Goal: Task Accomplishment & Management: Manage account settings

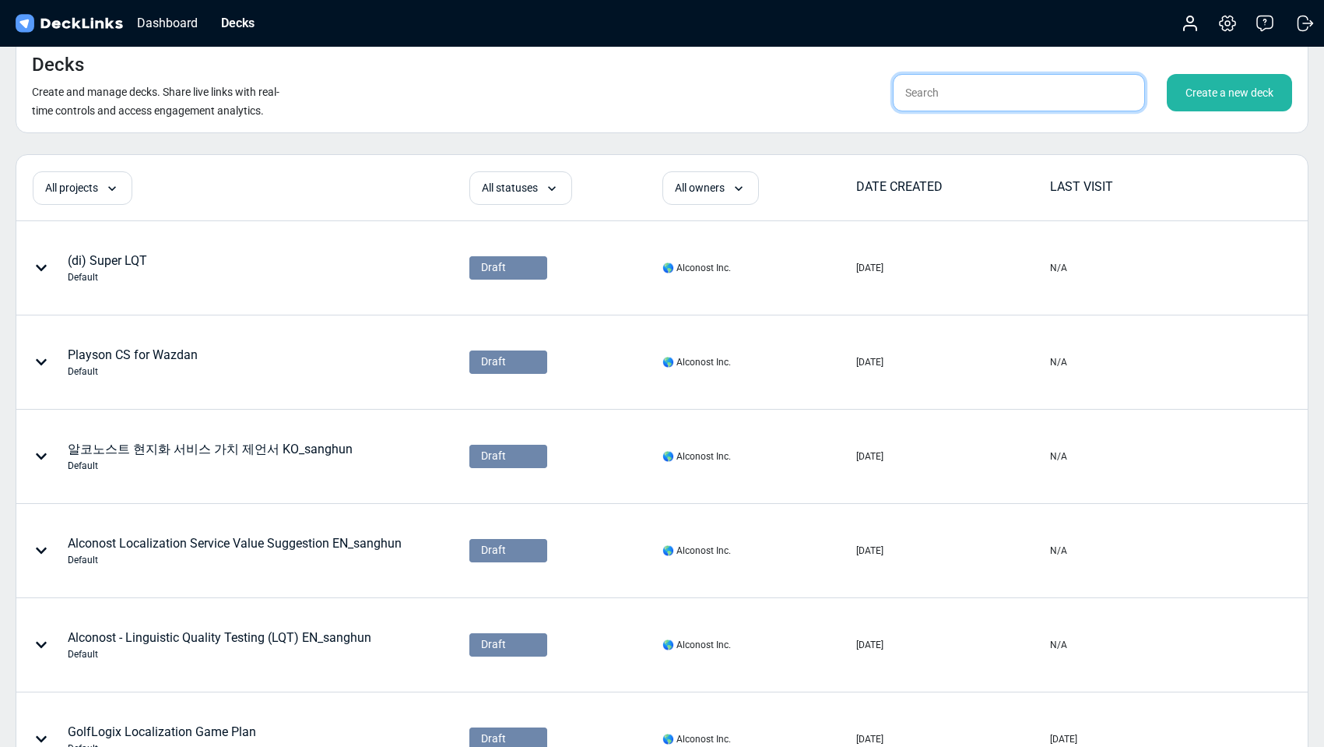
click at [1035, 93] on input "text" at bounding box center [1019, 92] width 252 height 37
type input "wise"
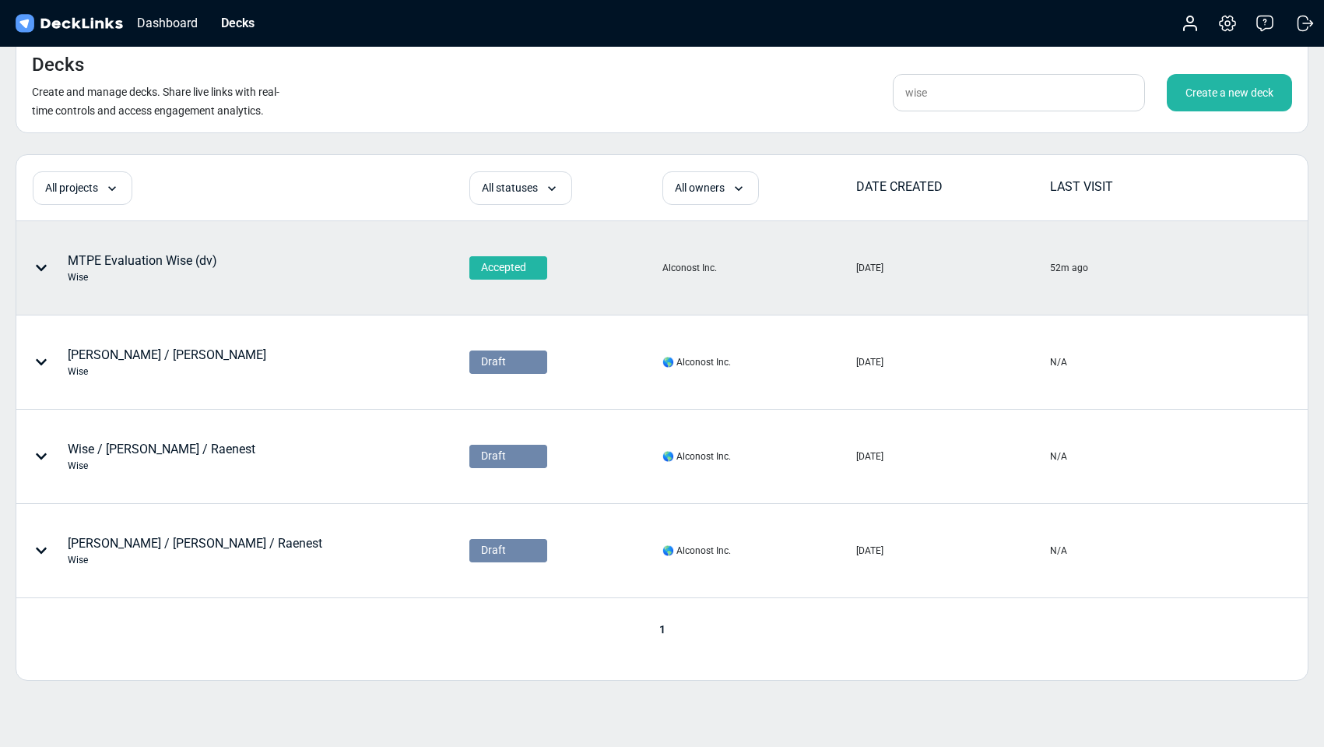
click at [60, 269] on div at bounding box center [44, 267] width 47 height 47
click at [38, 273] on div at bounding box center [662, 373] width 1324 height 747
click at [37, 266] on icon at bounding box center [41, 268] width 11 height 6
click at [315, 274] on div at bounding box center [662, 373] width 1324 height 747
click at [156, 262] on div "MTPE Evaluation Wise (dv) Wise" at bounding box center [142, 267] width 149 height 33
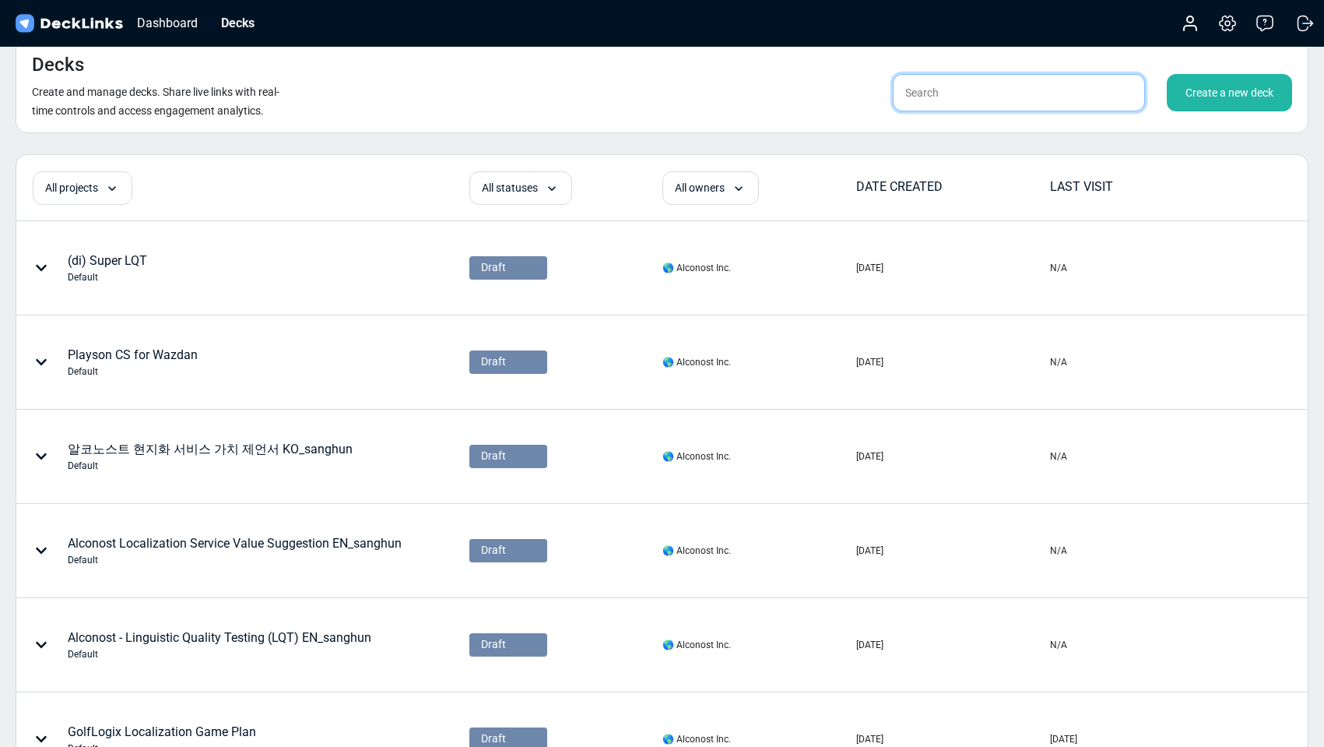
click at [1024, 84] on input "text" at bounding box center [1019, 92] width 252 height 37
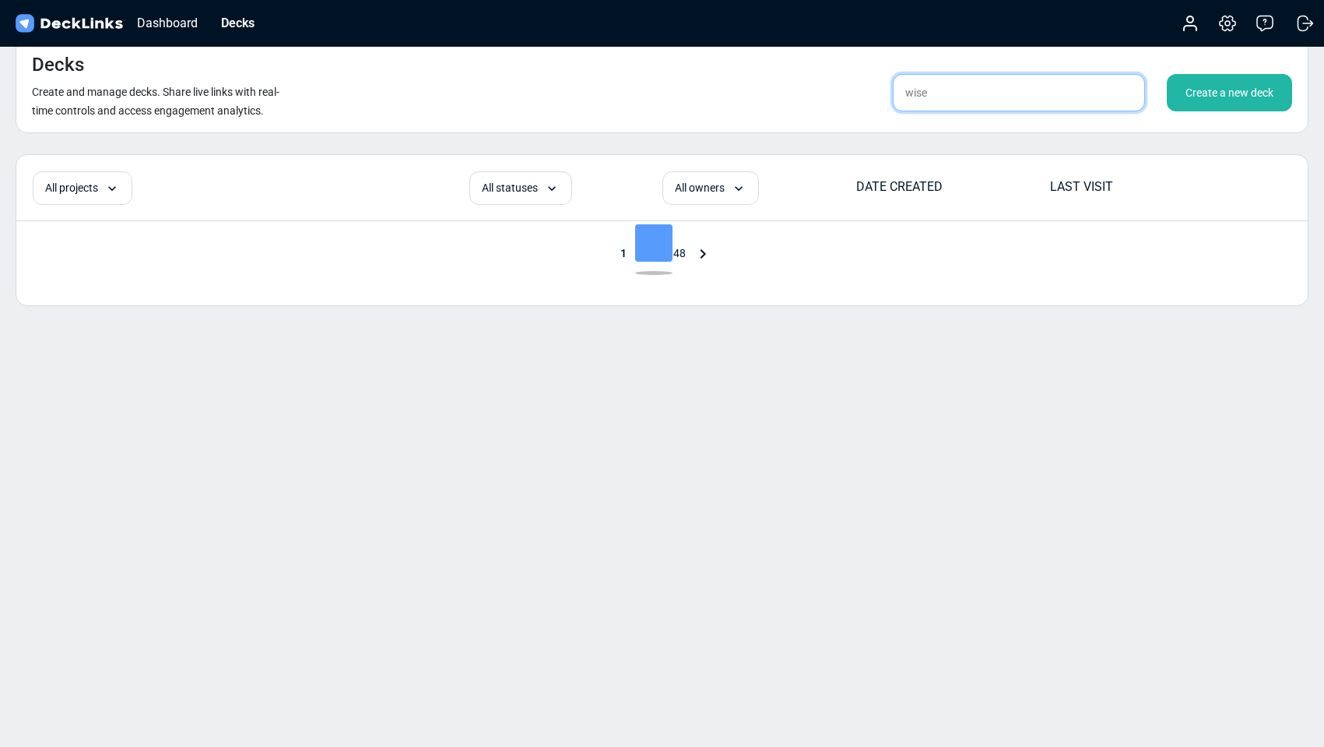
type input "wise"
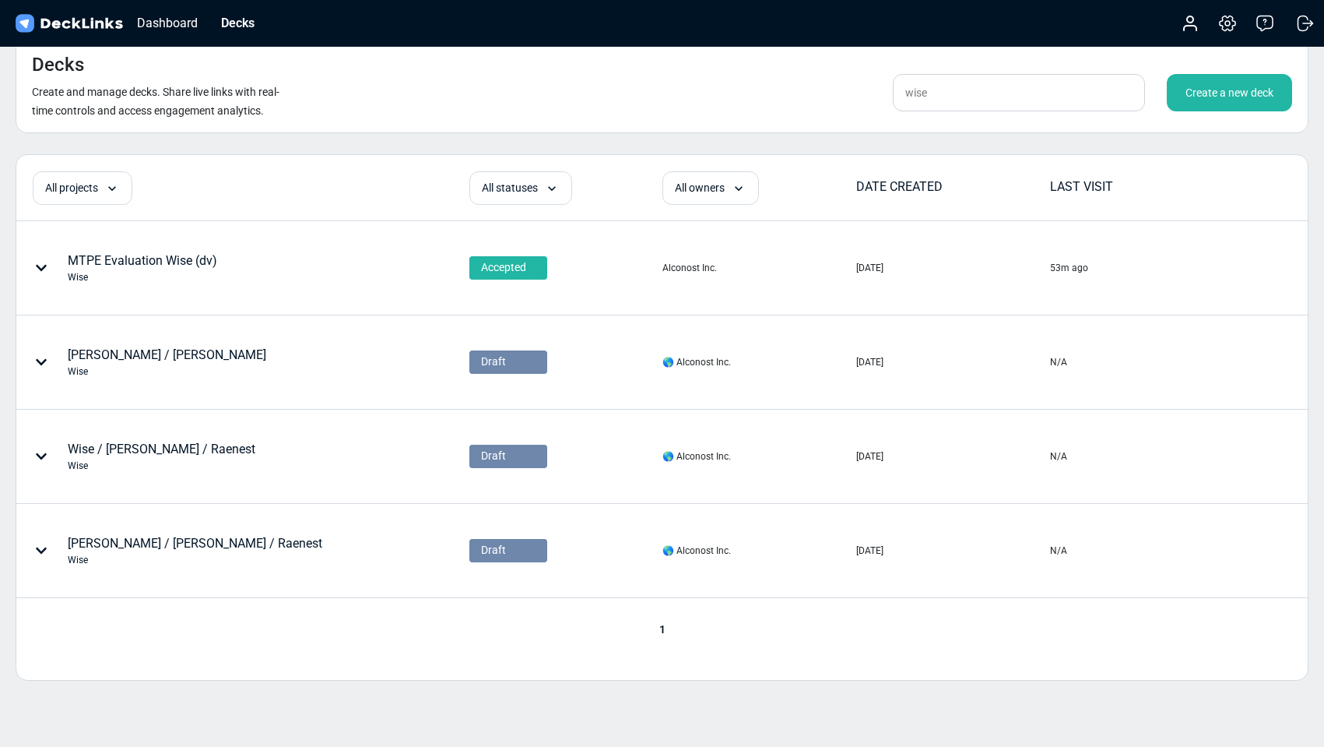
click at [192, 281] on div "Wise" at bounding box center [142, 277] width 149 height 14
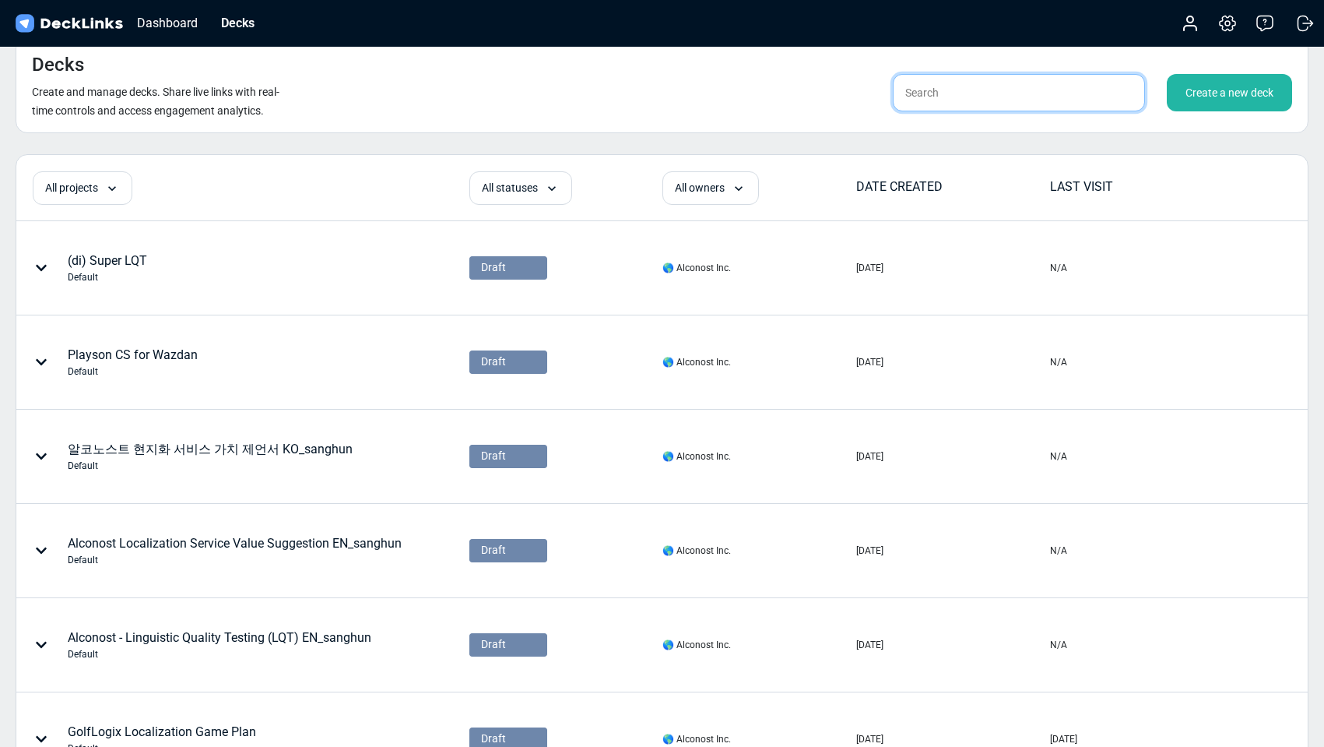
click at [966, 102] on input "text" at bounding box center [1019, 92] width 252 height 37
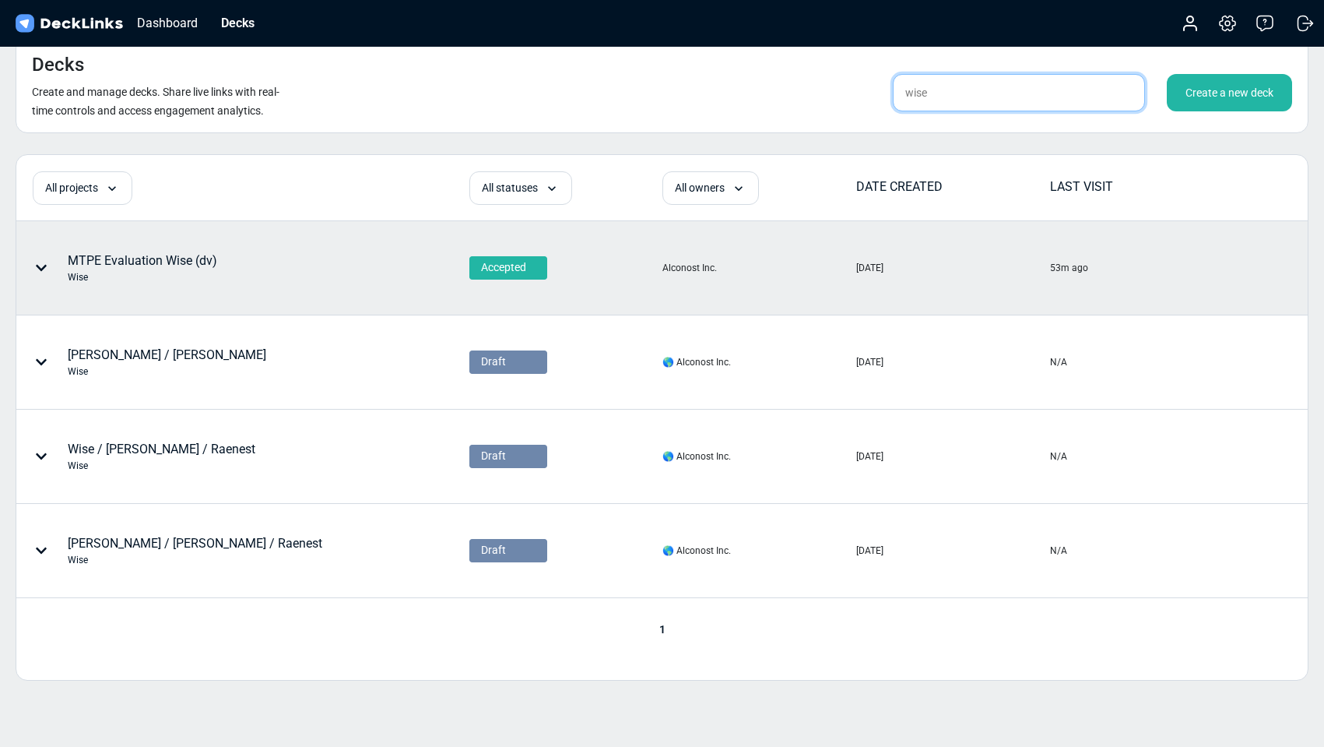
type input "wise"
click at [42, 257] on div at bounding box center [44, 267] width 47 height 47
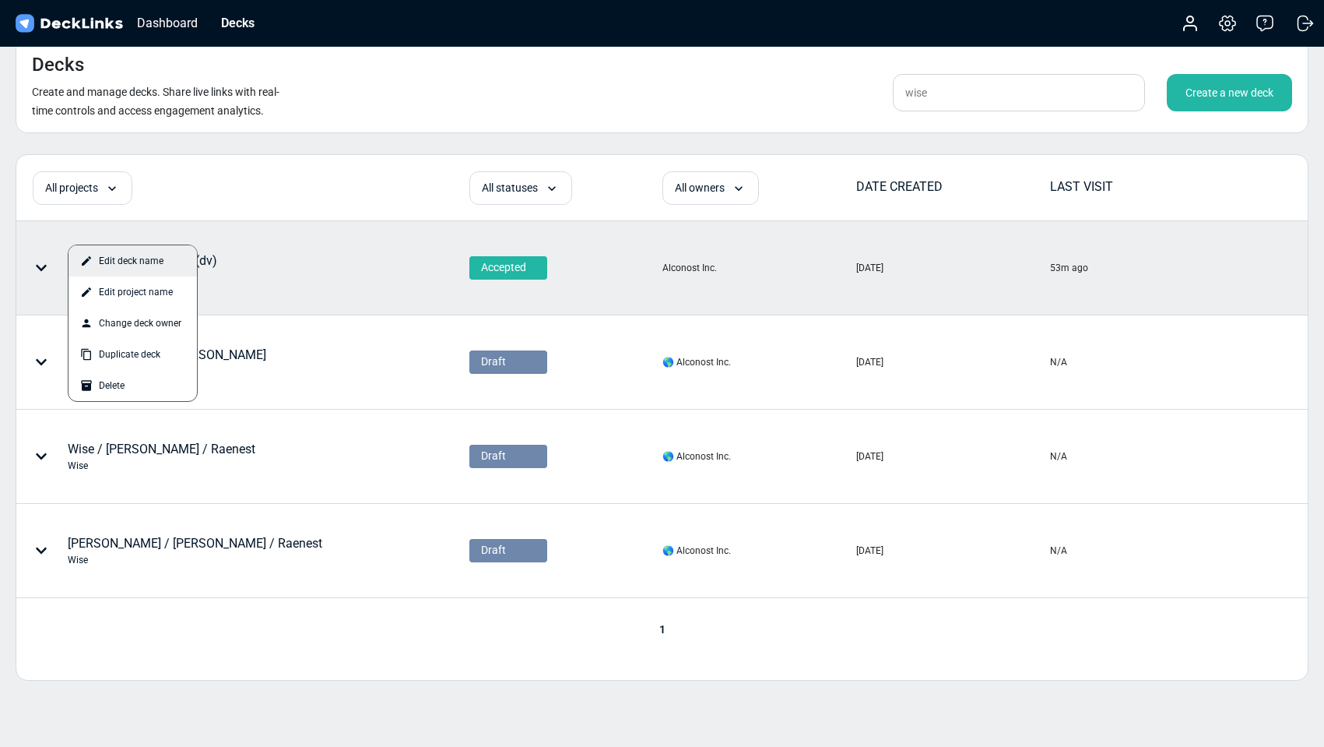
click at [117, 272] on div "Edit deck name" at bounding box center [133, 260] width 128 height 31
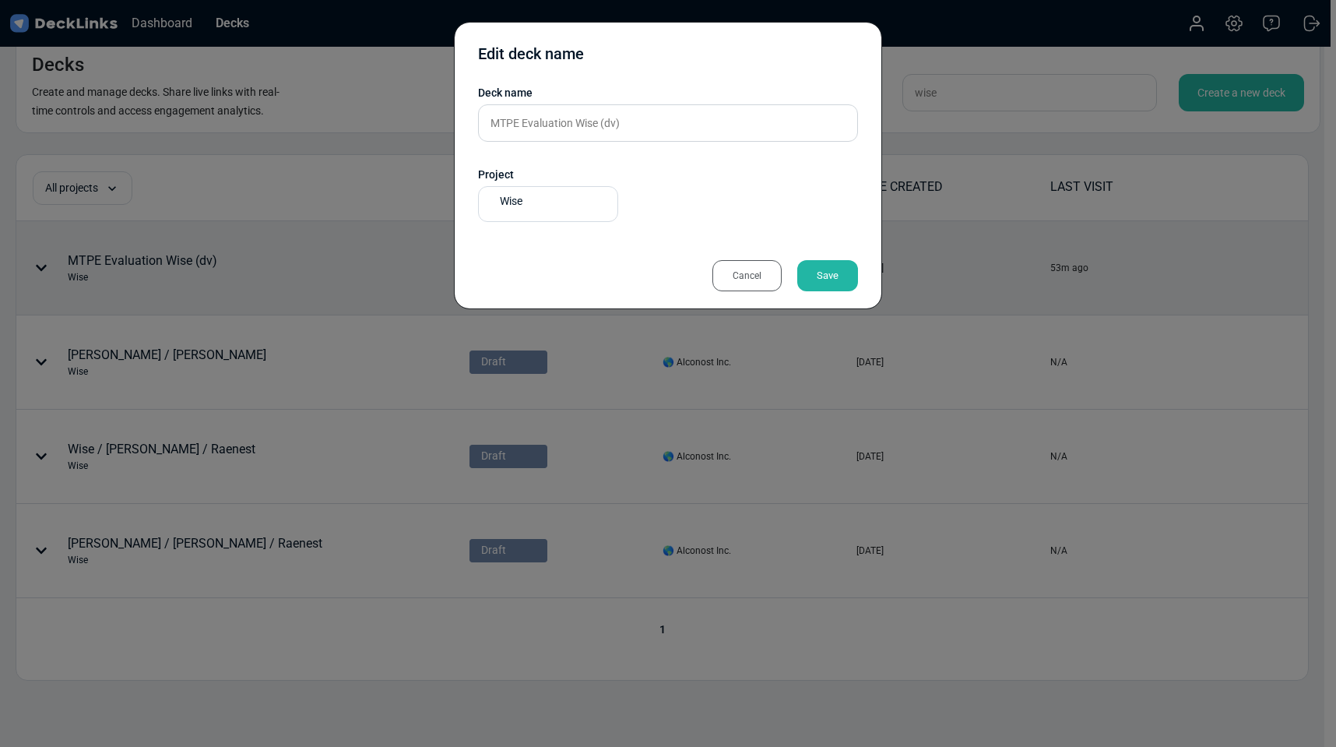
click at [762, 281] on div "Cancel" at bounding box center [746, 275] width 69 height 31
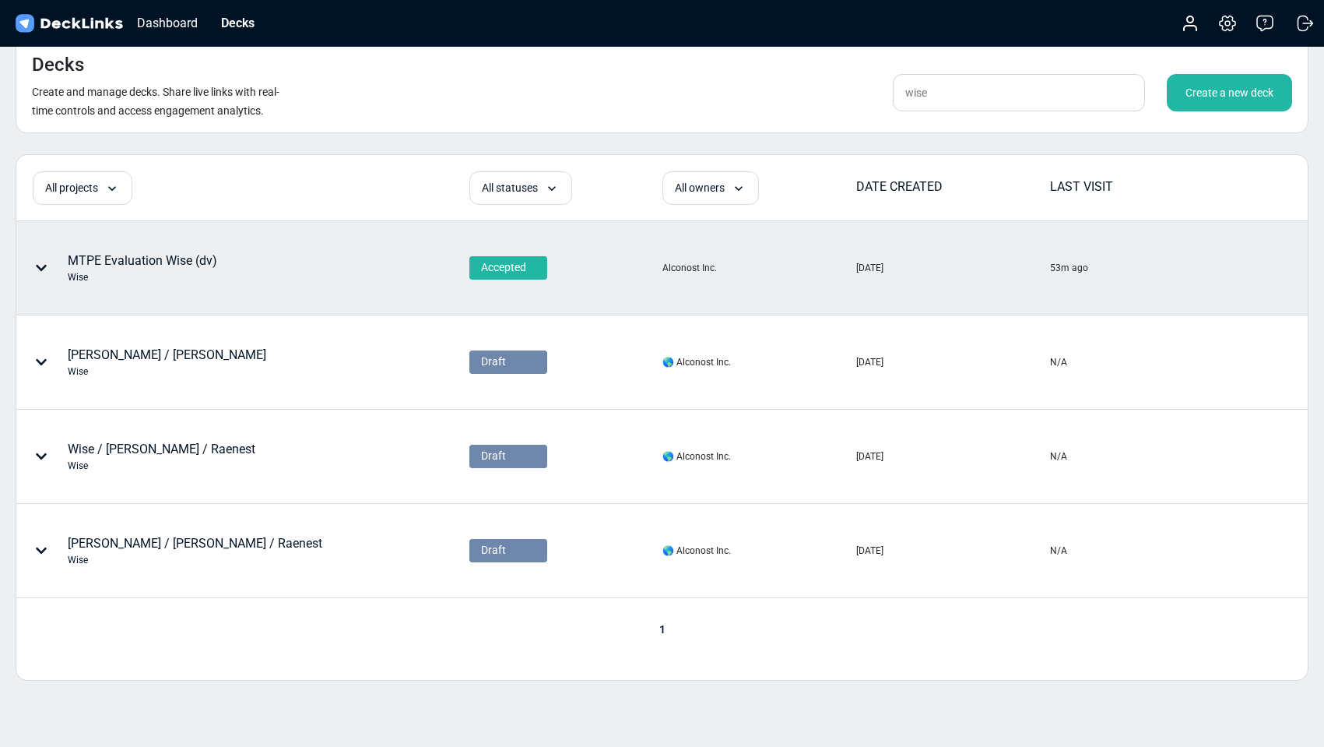
click at [44, 269] on icon at bounding box center [41, 268] width 12 height 12
click at [149, 300] on div "Edit project name" at bounding box center [133, 291] width 128 height 31
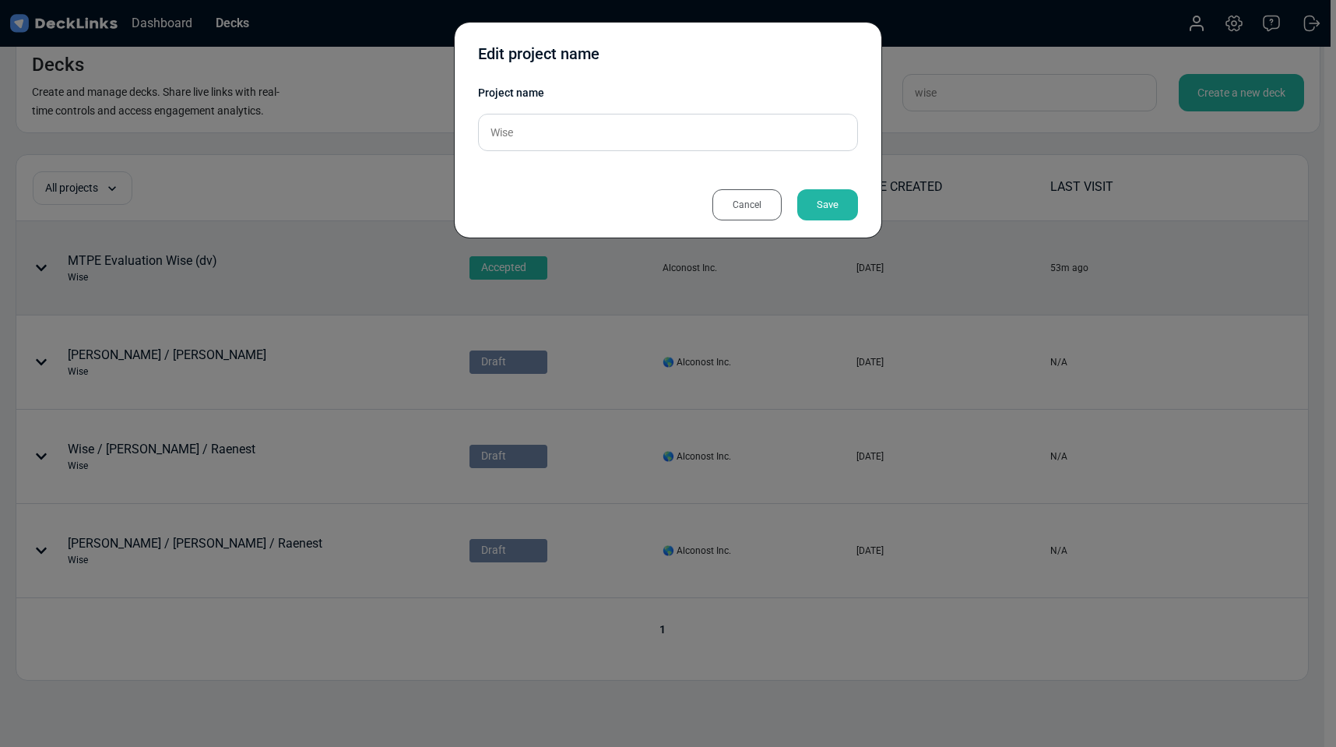
click at [764, 205] on div "Cancel" at bounding box center [746, 204] width 69 height 31
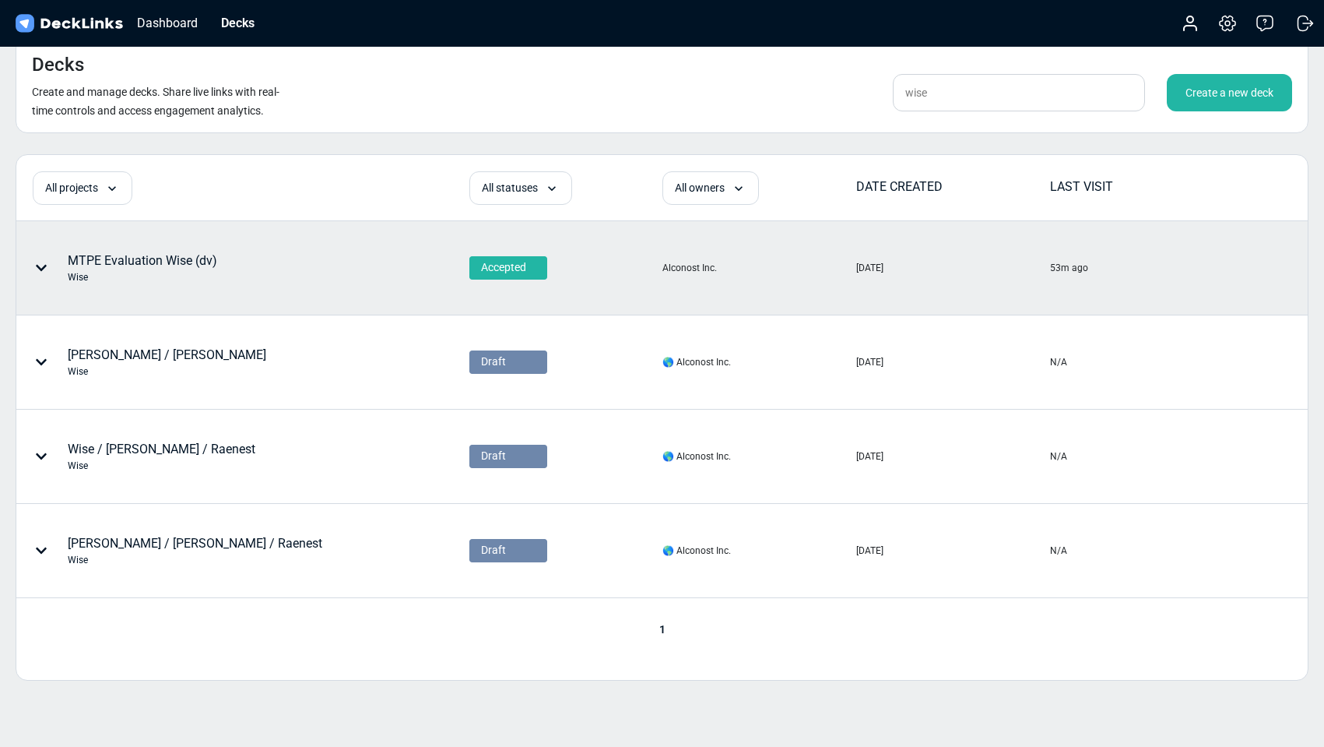
click at [181, 262] on div "MTPE Evaluation Wise (dv) Wise" at bounding box center [142, 267] width 149 height 33
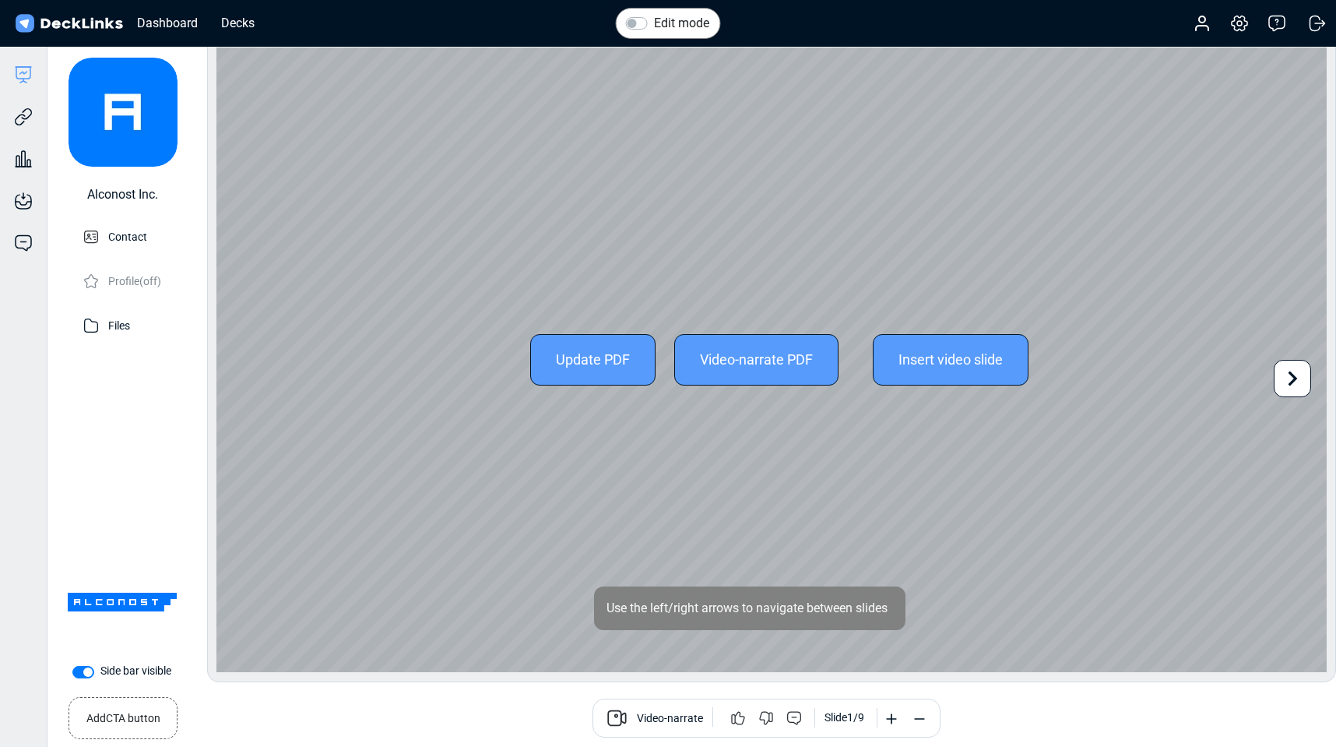
click at [591, 358] on div "Update PDF" at bounding box center [592, 359] width 125 height 51
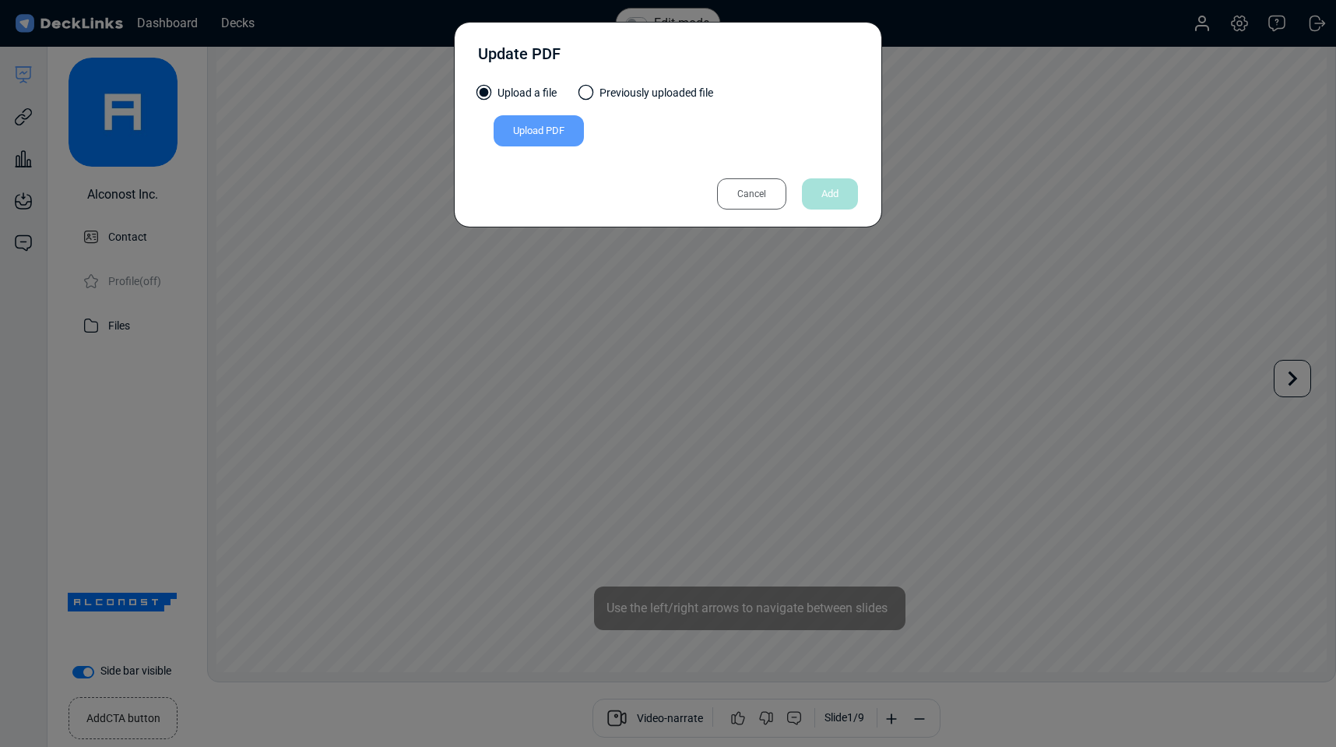
click at [545, 134] on div "Upload PDF" at bounding box center [539, 130] width 90 height 31
click at [0, 0] on input "Upload PDF" at bounding box center [0, 0] width 0 height 0
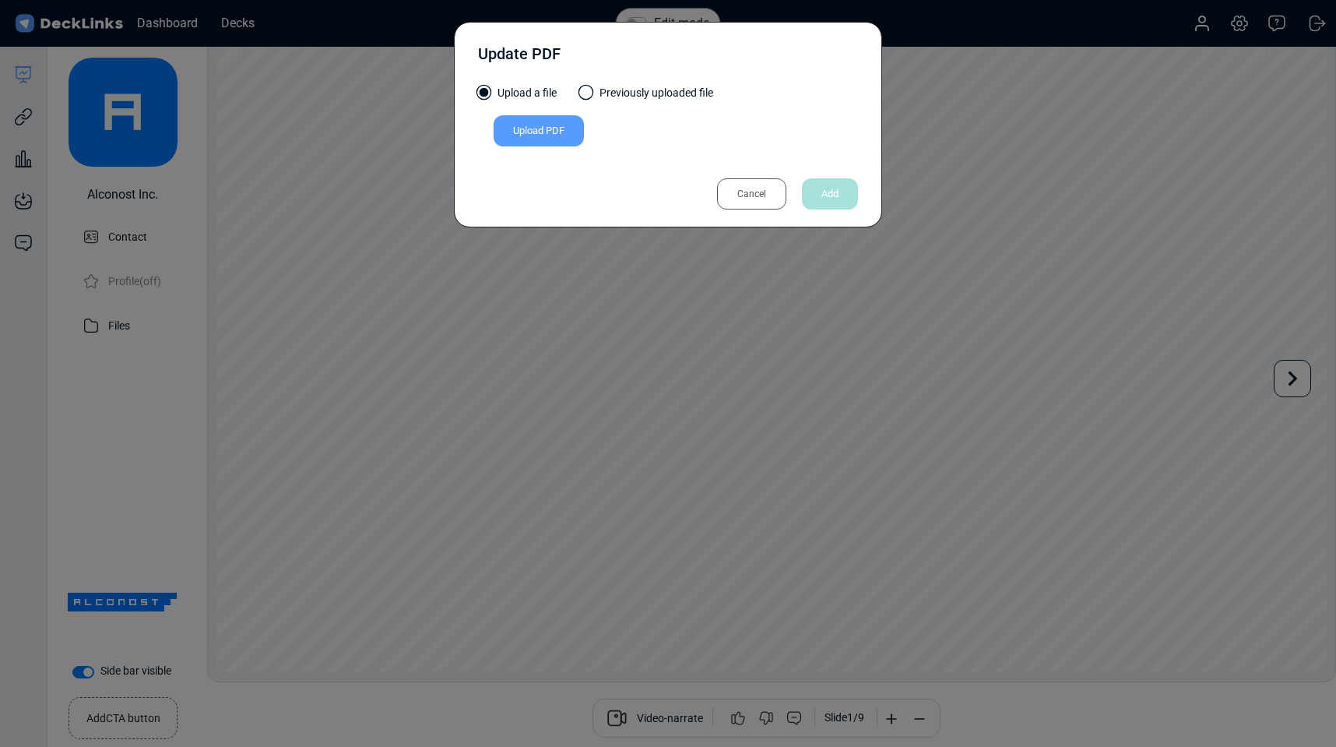
click at [1082, 450] on div "Update PDF Upload a file Previously uploaded file Upload PDF Uploaded by All us…" at bounding box center [668, 373] width 1336 height 747
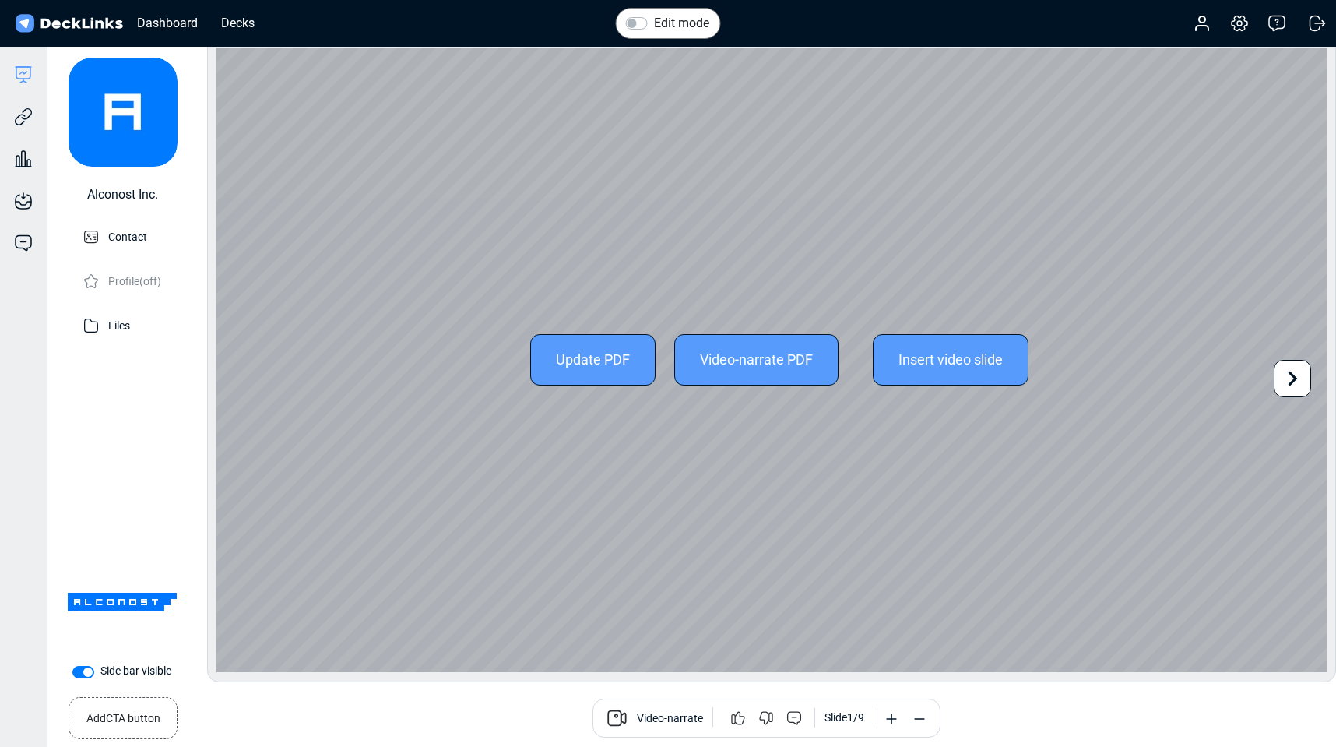
click at [624, 357] on div "Update PDF" at bounding box center [592, 359] width 125 height 51
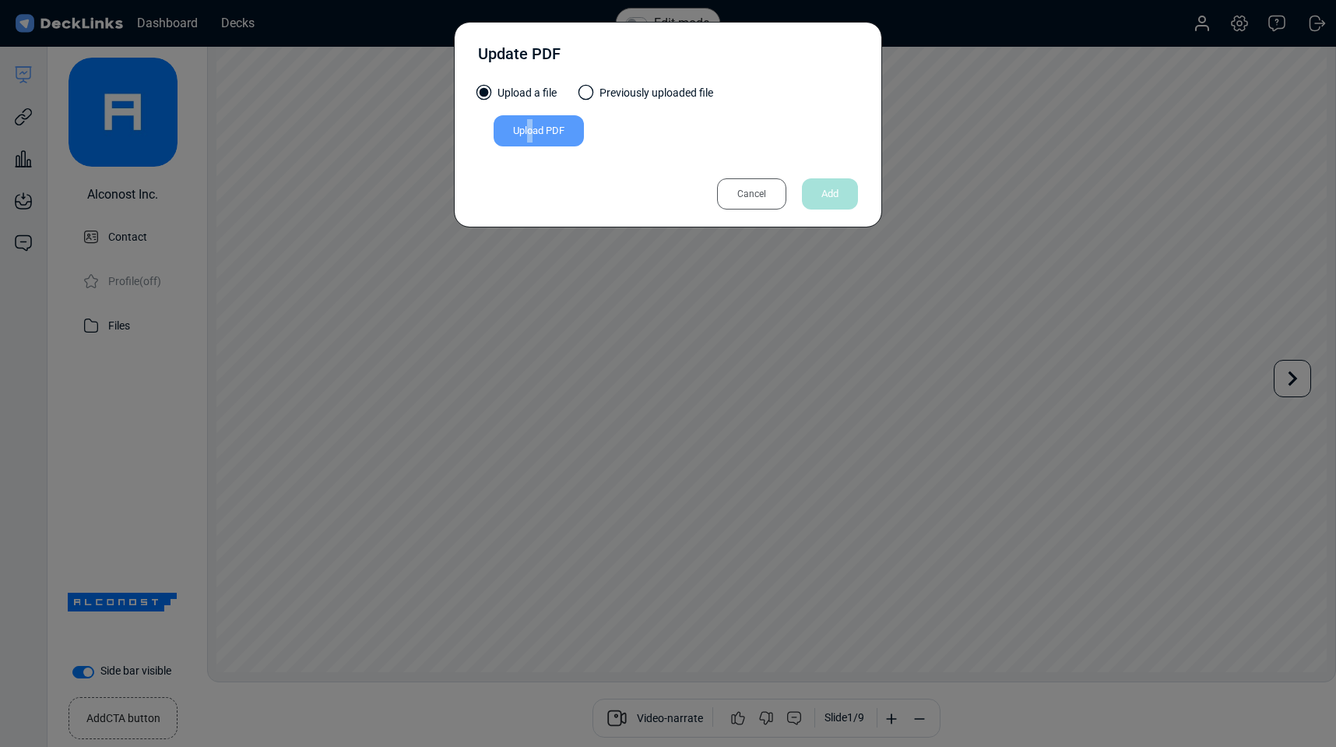
click at [530, 124] on div "Upload PDF" at bounding box center [539, 130] width 90 height 31
click at [550, 131] on div "Upload PDF" at bounding box center [539, 130] width 90 height 31
click at [0, 0] on input "Upload PDF" at bounding box center [0, 0] width 0 height 0
click at [554, 129] on div "Upload PDF" at bounding box center [539, 130] width 90 height 31
click at [0, 0] on input "Upload PDF" at bounding box center [0, 0] width 0 height 0
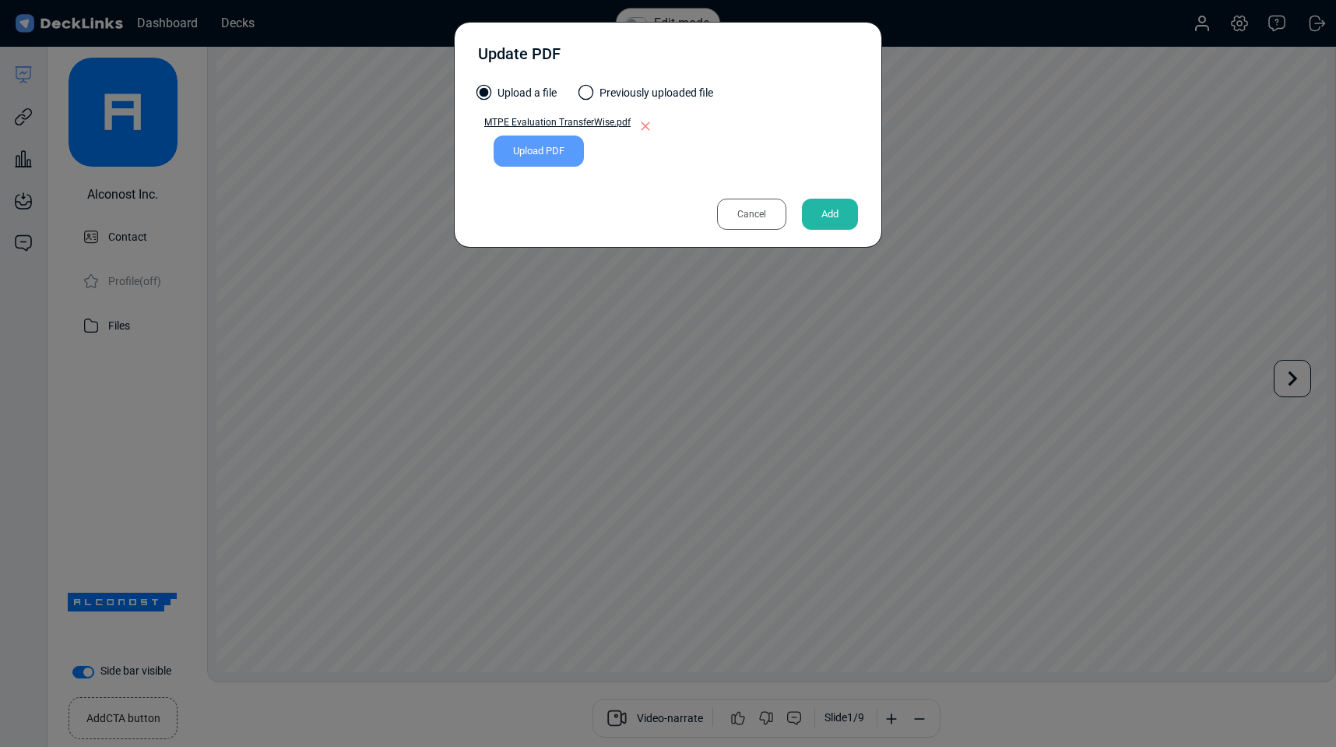
click at [832, 218] on div "Add" at bounding box center [830, 214] width 56 height 31
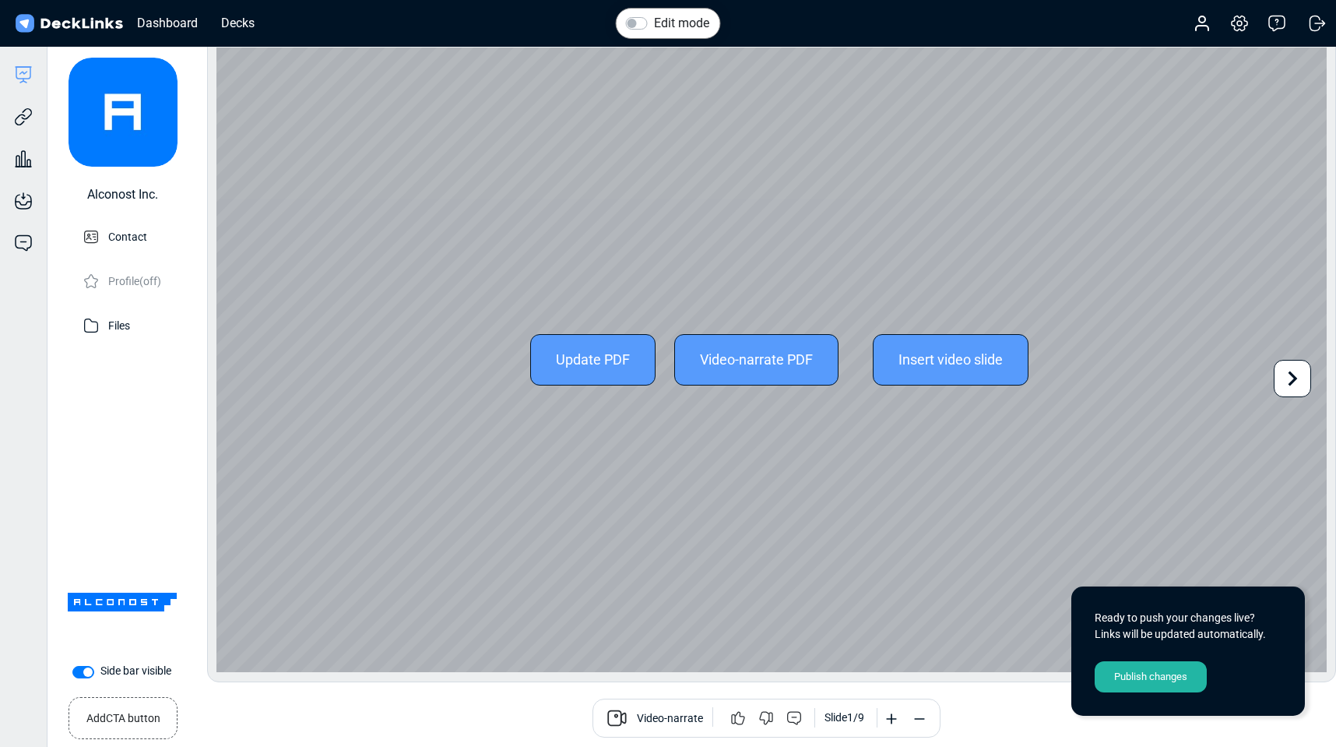
click at [1291, 369] on icon at bounding box center [1292, 379] width 30 height 30
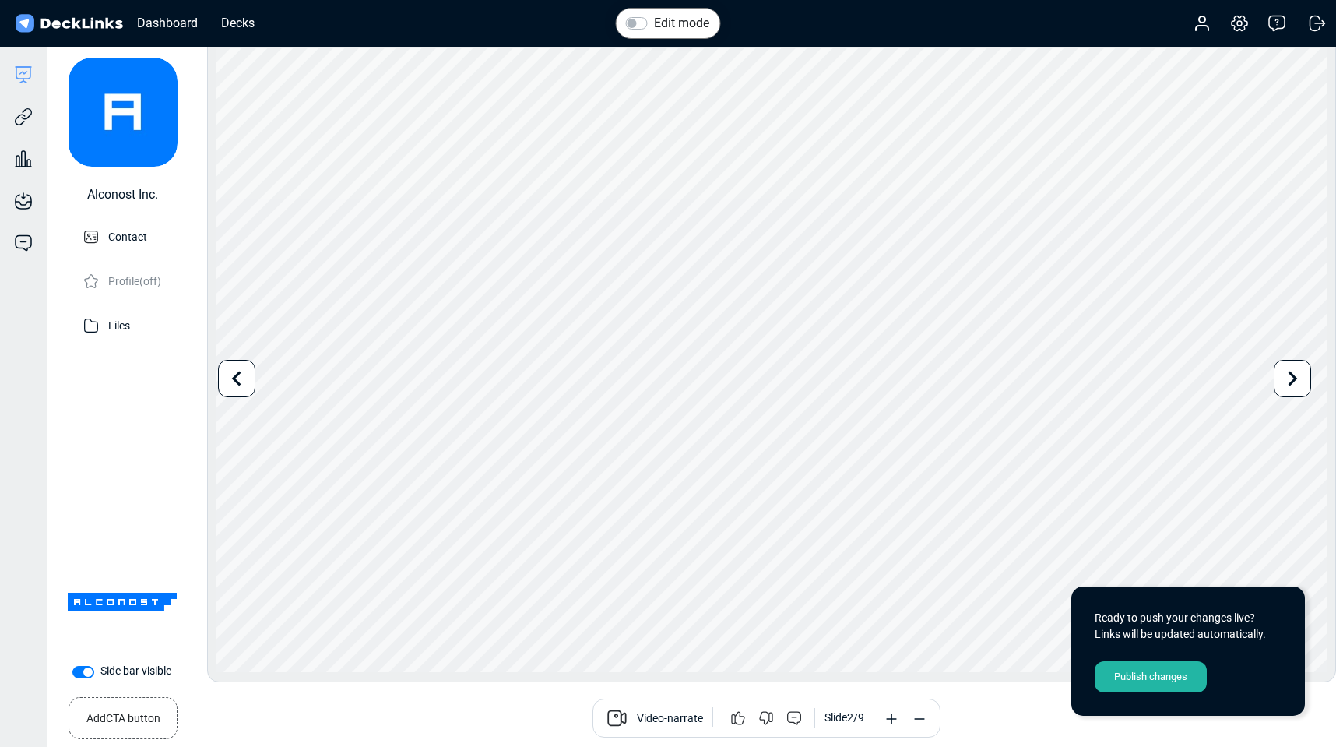
click at [1165, 673] on div "Publish changes" at bounding box center [1151, 676] width 112 height 31
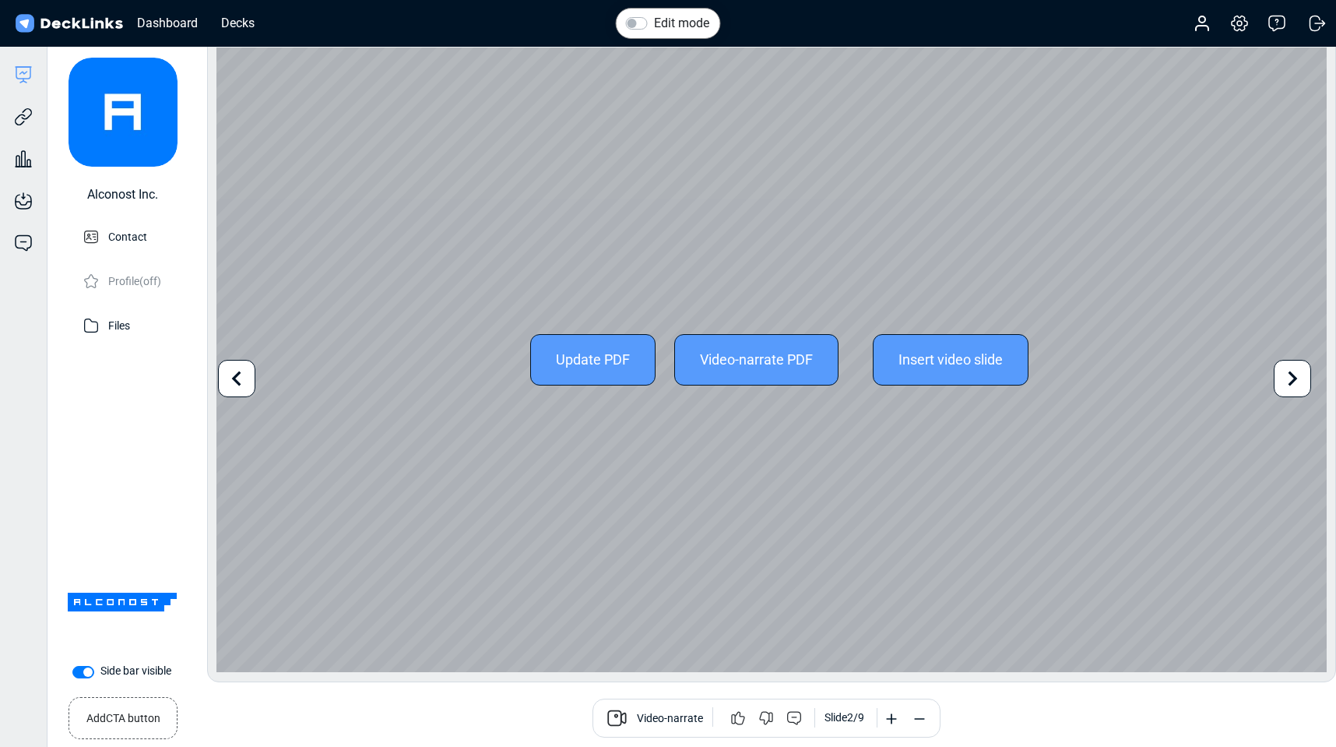
click at [245, 383] on icon at bounding box center [237, 379] width 30 height 30
click at [1288, 378] on icon at bounding box center [1292, 379] width 30 height 30
click at [1289, 381] on div "Update PDF Video-narrate PDF Insert video slide Use the left/right arrows to na…" at bounding box center [771, 359] width 1110 height 624
click at [1291, 382] on icon at bounding box center [1292, 378] width 9 height 15
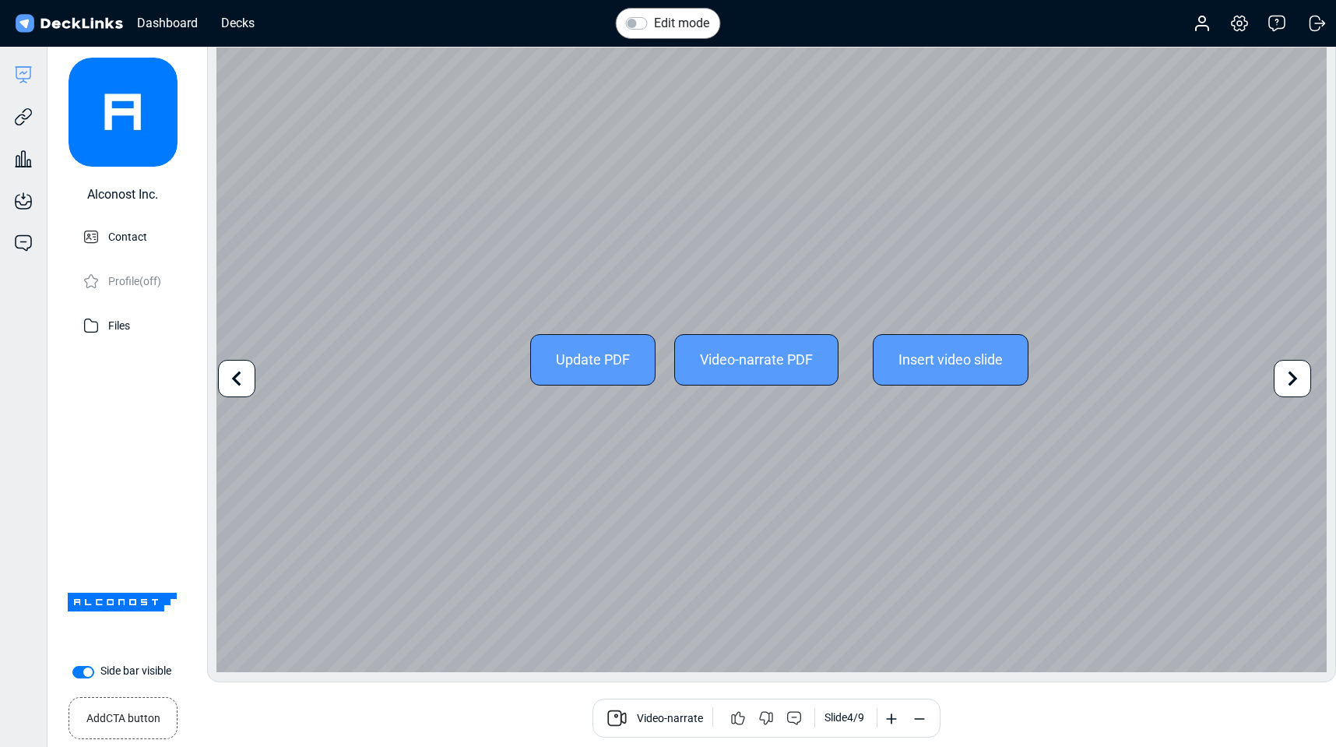
click at [1291, 382] on icon at bounding box center [1292, 378] width 9 height 15
click at [1291, 382] on div "Update PDF Video-narrate PDF Insert video slide Use the left/right arrows to na…" at bounding box center [771, 359] width 1110 height 624
click at [1291, 382] on icon at bounding box center [1292, 378] width 9 height 15
click at [1291, 383] on icon at bounding box center [1292, 378] width 9 height 15
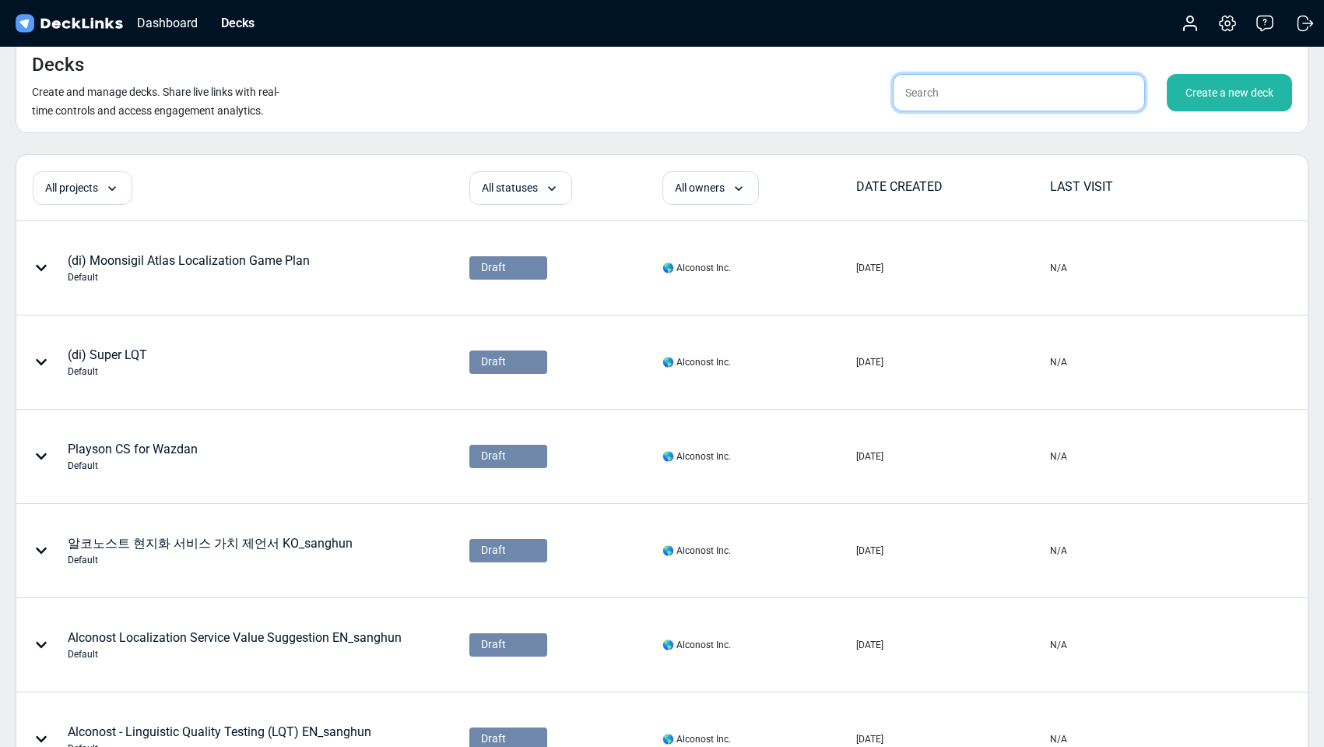
click at [1070, 84] on input "text" at bounding box center [1019, 92] width 252 height 37
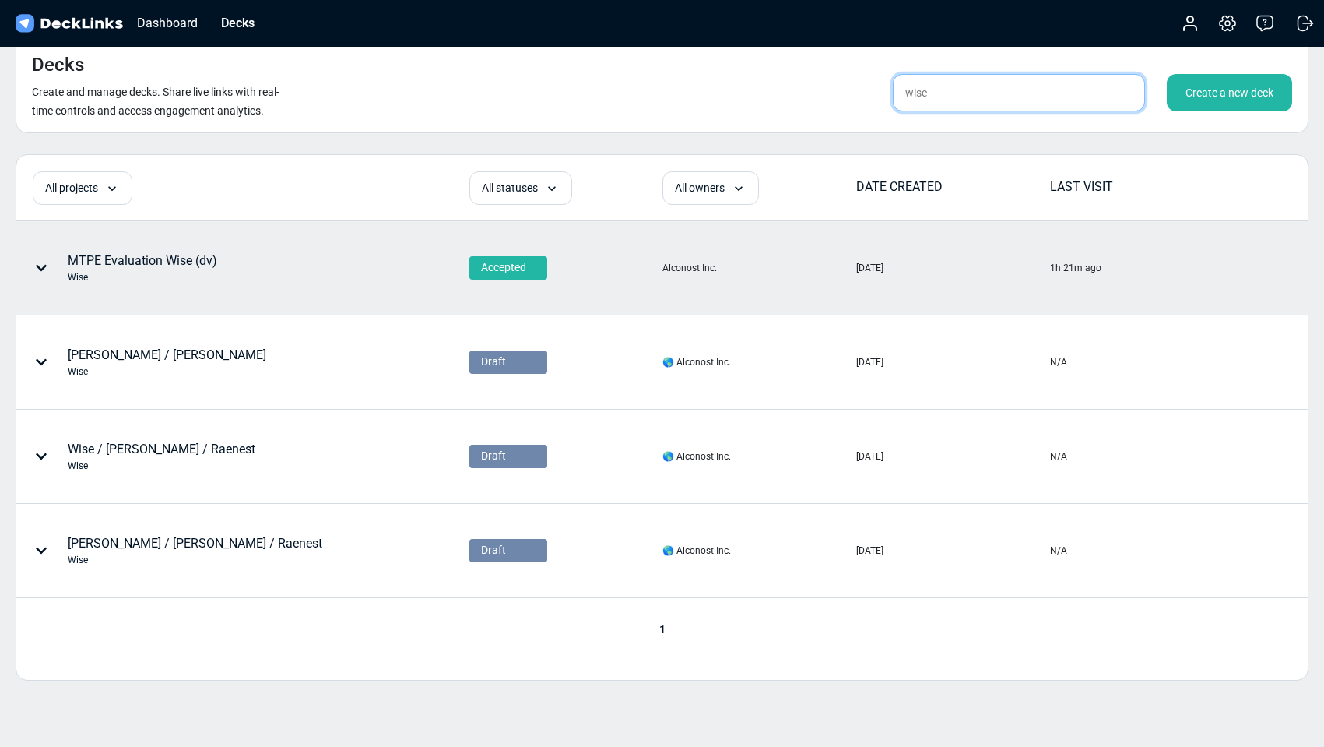
type input "wise"
click at [144, 269] on div "MTPE Evaluation Wise (dv) Wise" at bounding box center [142, 267] width 149 height 33
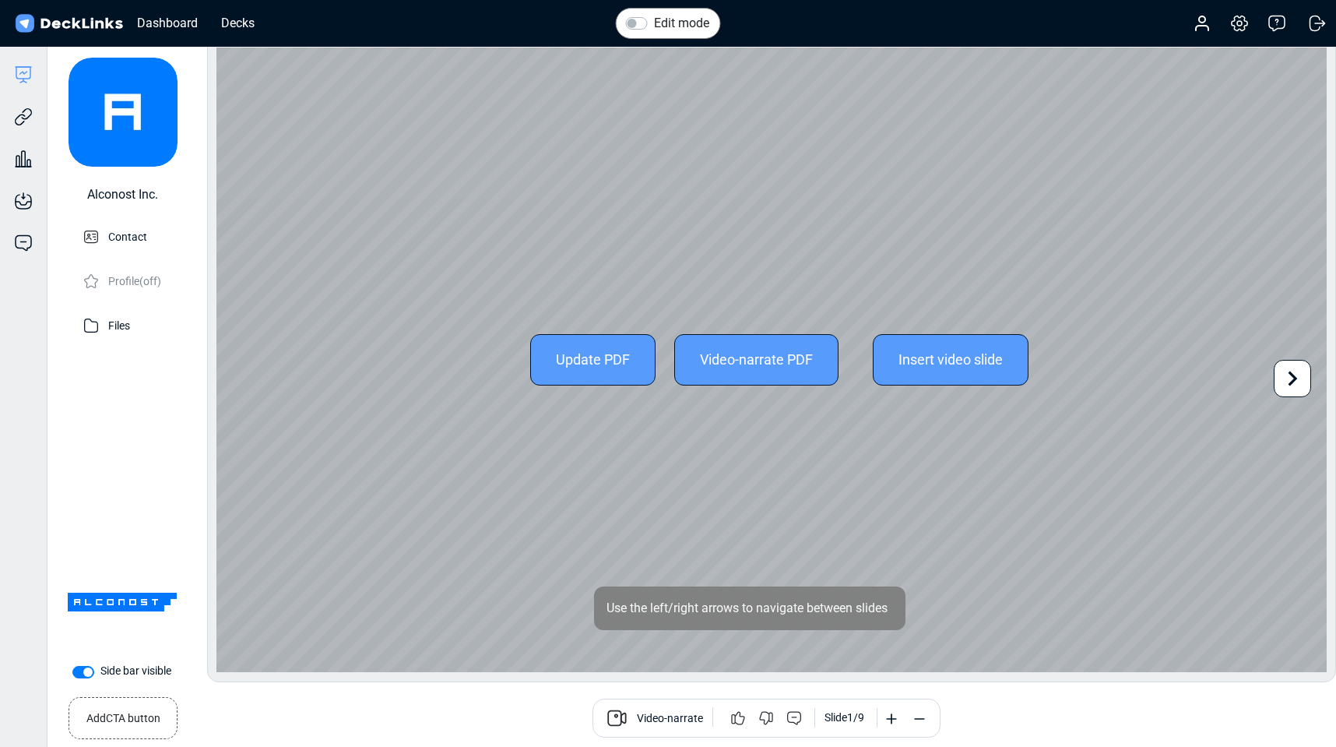
click at [610, 357] on div "Update PDF" at bounding box center [592, 359] width 125 height 51
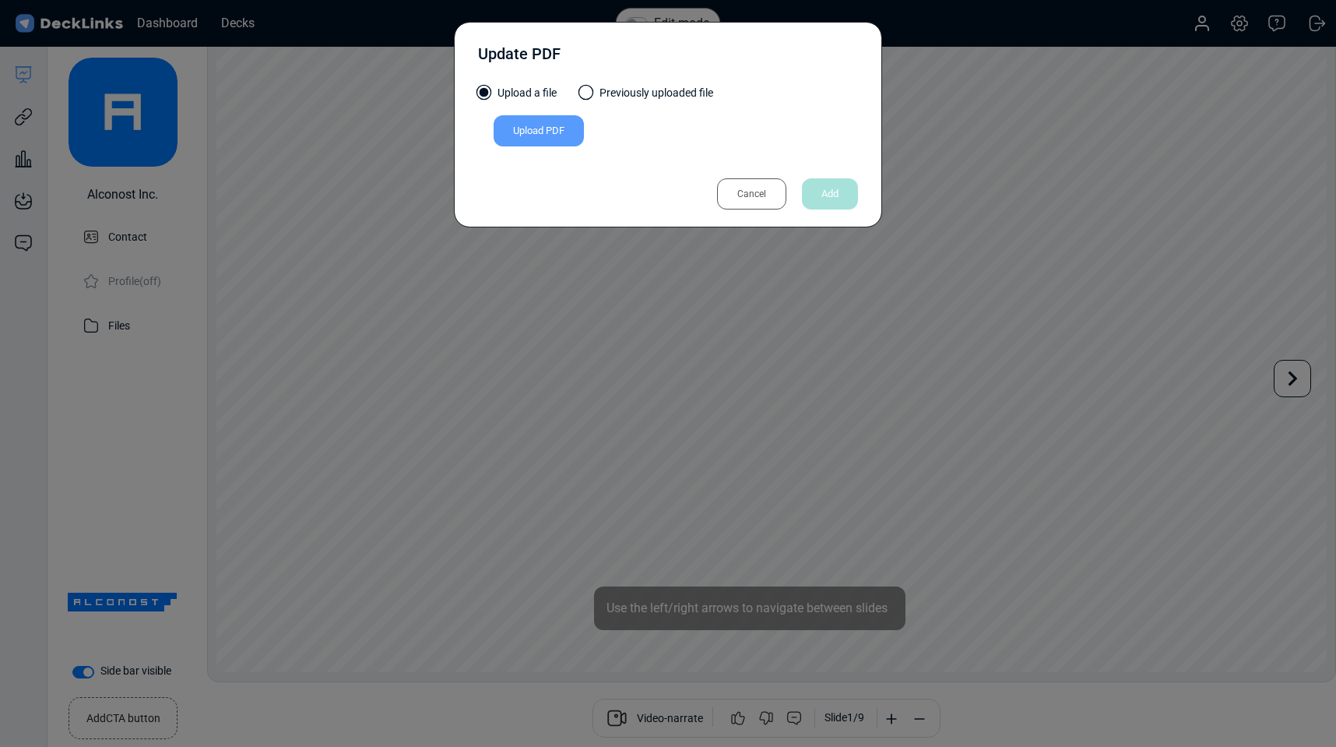
click at [549, 134] on div "Upload PDF" at bounding box center [539, 130] width 90 height 31
click at [0, 0] on input "Upload PDF" at bounding box center [0, 0] width 0 height 0
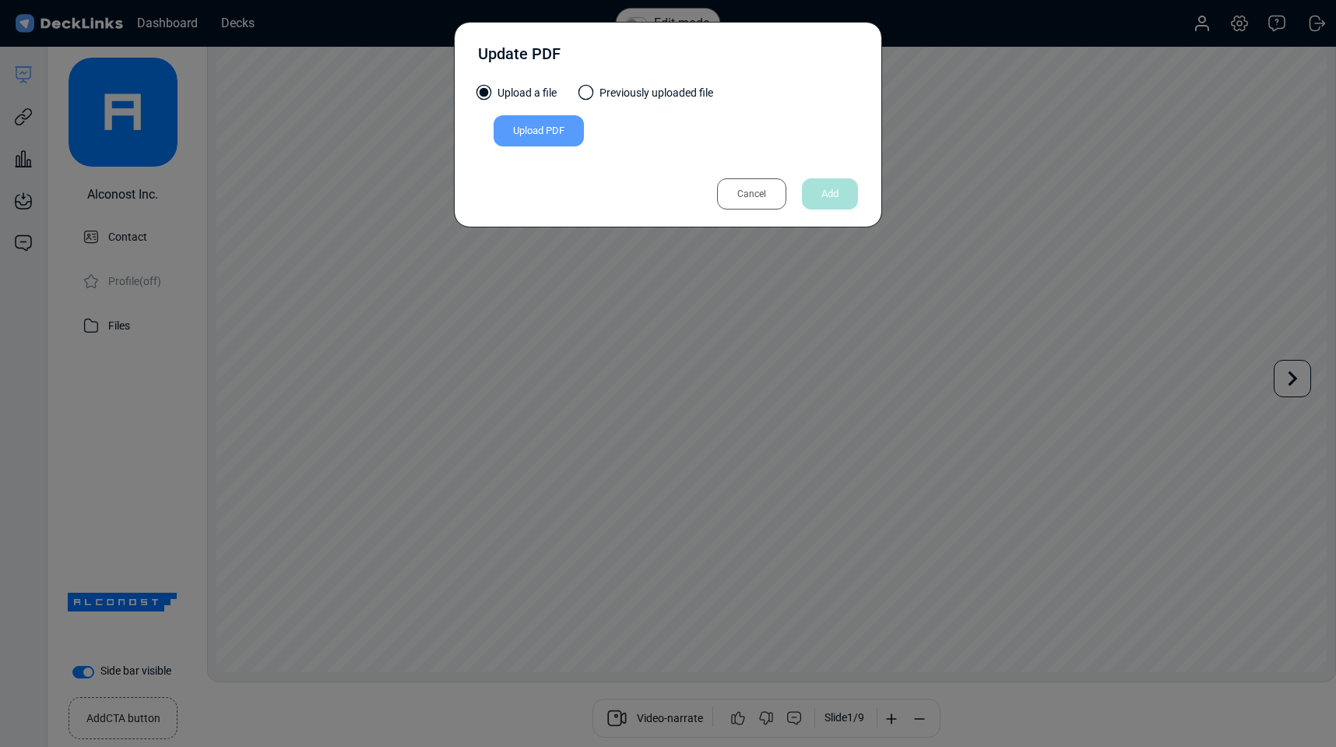
click at [540, 121] on div "Upload PDF" at bounding box center [539, 130] width 90 height 31
click at [0, 0] on input "Upload PDF" at bounding box center [0, 0] width 0 height 0
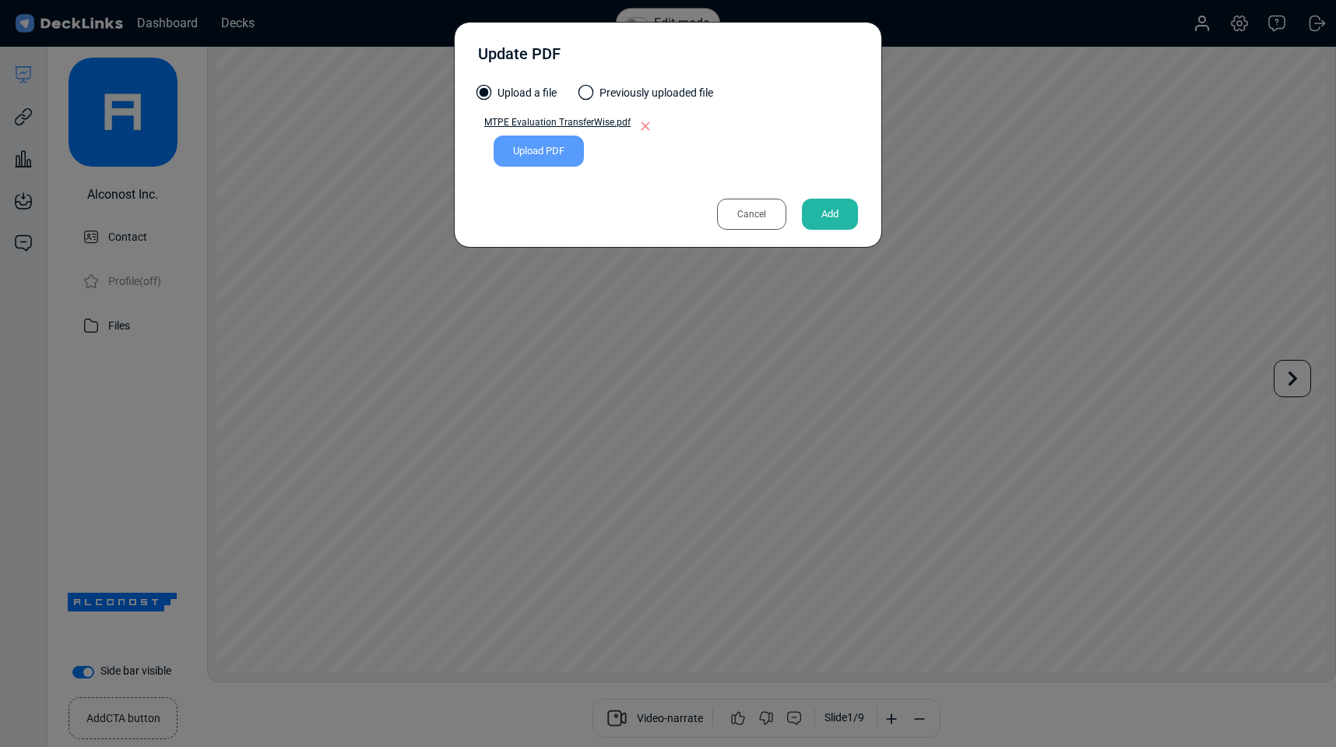
drag, startPoint x: 817, startPoint y: 184, endPoint x: 821, endPoint y: 199, distance: 15.3
click at [817, 185] on div "Cancel Add" at bounding box center [668, 198] width 380 height 51
click at [828, 209] on div "Add" at bounding box center [830, 214] width 56 height 31
